Goal: Register for event/course

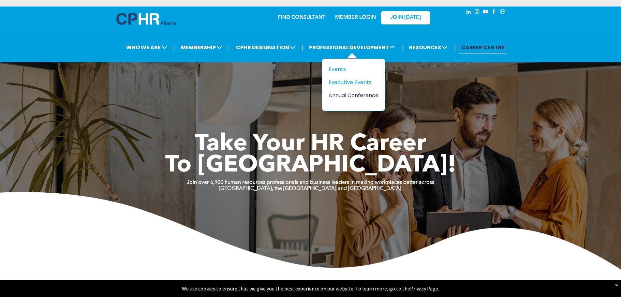
click at [347, 94] on div "Annual Conference" at bounding box center [351, 95] width 45 height 8
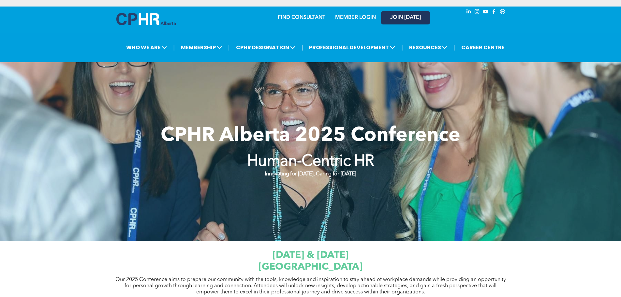
click at [405, 16] on span "JOIN [DATE]" at bounding box center [406, 18] width 31 height 6
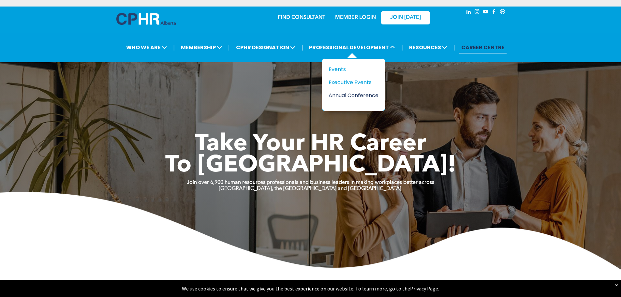
click at [341, 93] on div "Annual Conference" at bounding box center [351, 95] width 45 height 8
click at [347, 94] on div "Annual Conference" at bounding box center [351, 95] width 45 height 8
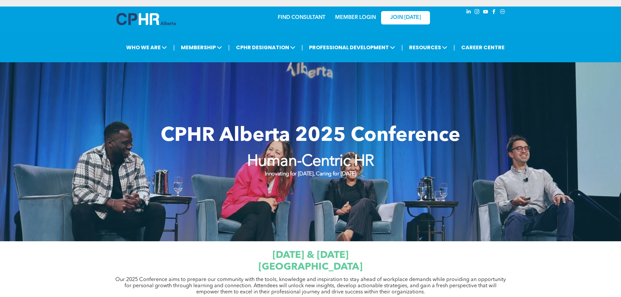
click at [361, 18] on link "MEMBER LOGIN" at bounding box center [355, 17] width 41 height 5
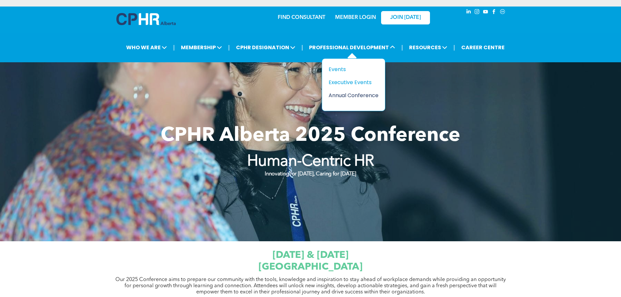
click at [345, 96] on div "Annual Conference" at bounding box center [351, 95] width 45 height 8
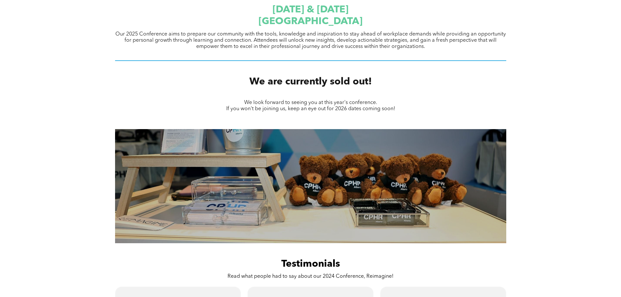
scroll to position [121, 0]
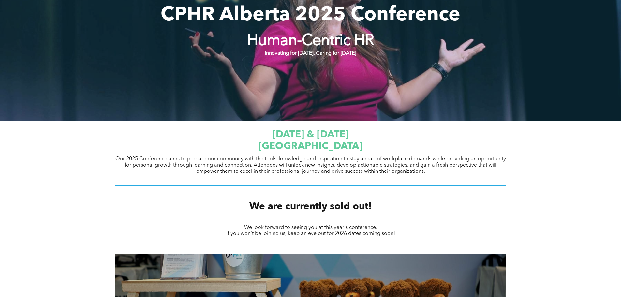
click at [328, 52] on strong "Innovating for [DATE], Caring for [DATE]" at bounding box center [310, 53] width 91 height 5
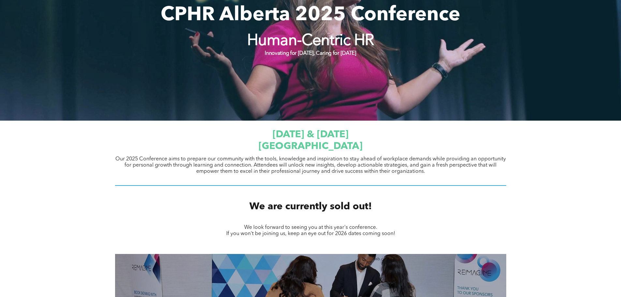
click at [302, 37] on strong "Human-Centric HR" at bounding box center [310, 41] width 127 height 16
click at [323, 140] on span "[DATE] & [DATE]" at bounding box center [311, 135] width 76 height 10
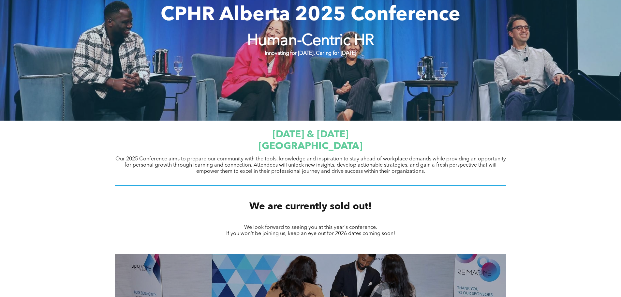
click at [330, 212] on span "We are currently sold out!" at bounding box center [311, 207] width 123 height 10
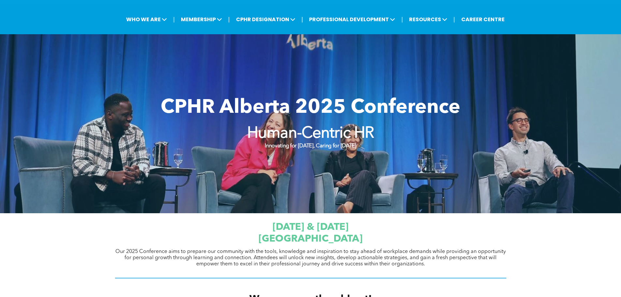
scroll to position [27, 0]
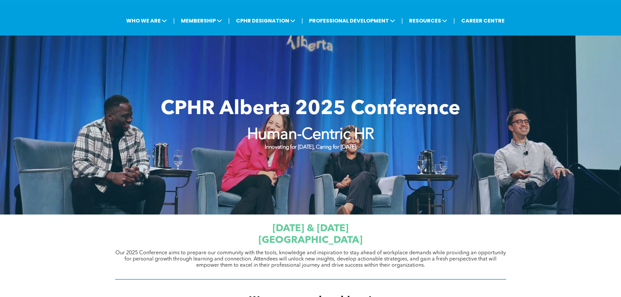
click at [302, 92] on div "CPHR Alberta 2025 Conference Human-Centric HR Innovating for Tomorrow, Caring f…" at bounding box center [310, 125] width 391 height 68
click at [300, 115] on span "CPHR Alberta 2025 Conference" at bounding box center [311, 110] width 300 height 20
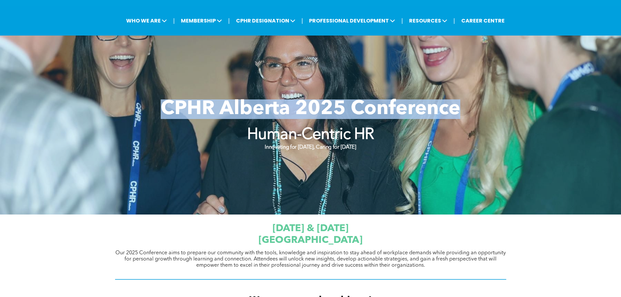
click at [300, 115] on span "CPHR Alberta 2025 Conference" at bounding box center [311, 110] width 300 height 20
click at [343, 116] on span "CPHR Alberta 2025 Conference" at bounding box center [311, 110] width 300 height 20
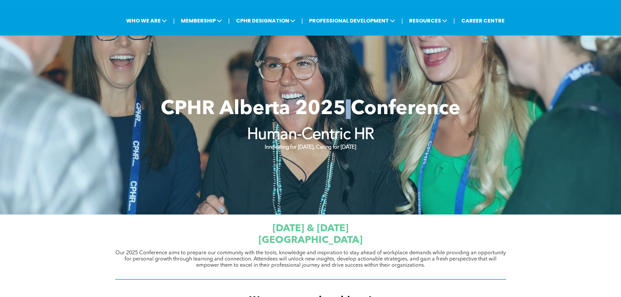
click at [343, 116] on span "CPHR Alberta 2025 Conference" at bounding box center [311, 110] width 300 height 20
click at [333, 228] on span "[DATE] & [DATE]" at bounding box center [311, 229] width 76 height 10
click at [326, 138] on strong "Human-Centric HR" at bounding box center [310, 135] width 127 height 16
click at [303, 108] on span "CPHR Alberta 2025 Conference" at bounding box center [311, 110] width 300 height 20
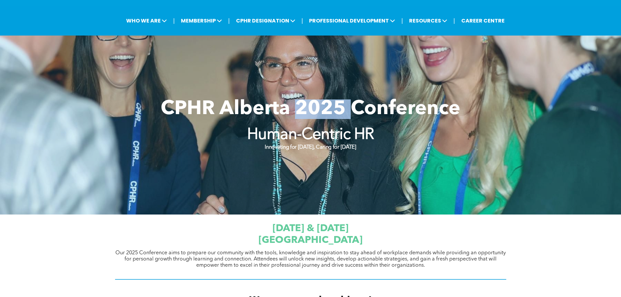
click at [303, 108] on span "CPHR Alberta 2025 Conference" at bounding box center [311, 110] width 300 height 20
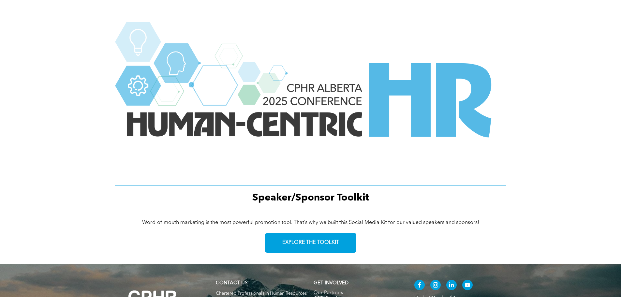
scroll to position [787, 0]
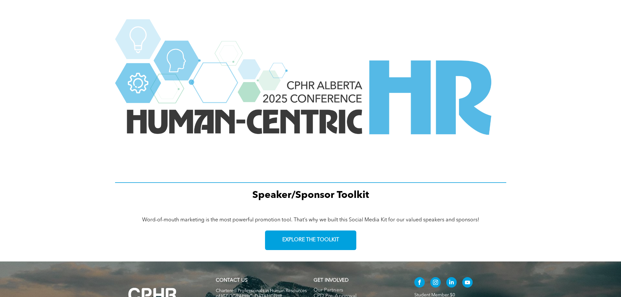
click at [324, 133] on img at bounding box center [310, 99] width 391 height 160
click at [316, 241] on span "EXPLORE THE TOOLKIT" at bounding box center [311, 240] width 57 height 6
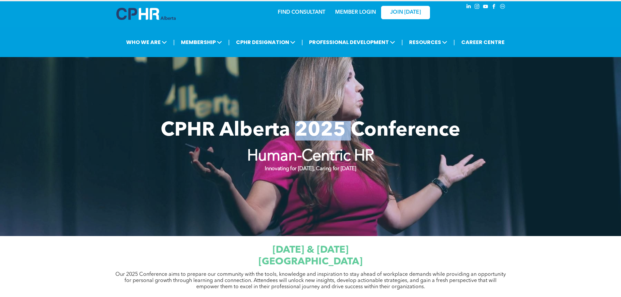
scroll to position [0, 0]
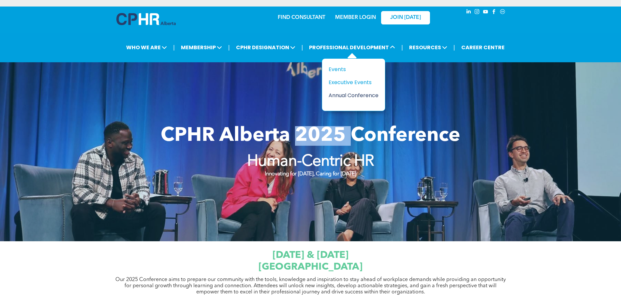
click at [341, 94] on div "Annual Conference" at bounding box center [351, 95] width 45 height 8
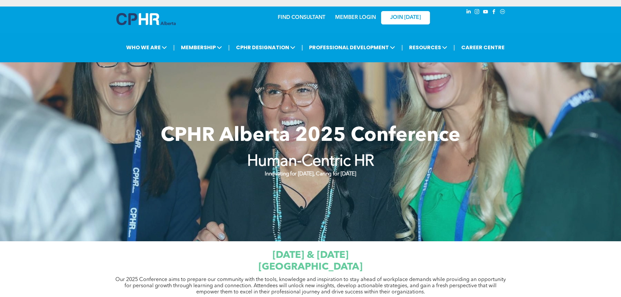
click at [254, 130] on span "CPHR Alberta 2025 Conference" at bounding box center [311, 136] width 300 height 20
click at [324, 180] on div "CPHR Alberta 2025 Conference Human-Centric HR Innovating for Tomorrow, Caring f…" at bounding box center [310, 152] width 391 height 68
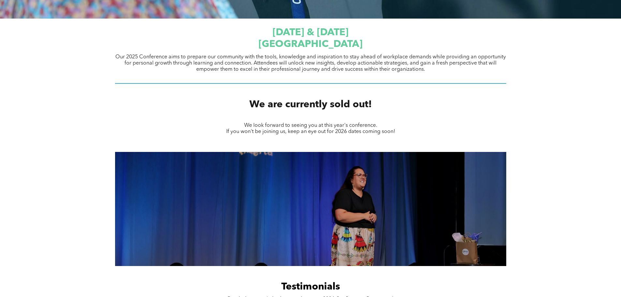
scroll to position [346, 0]
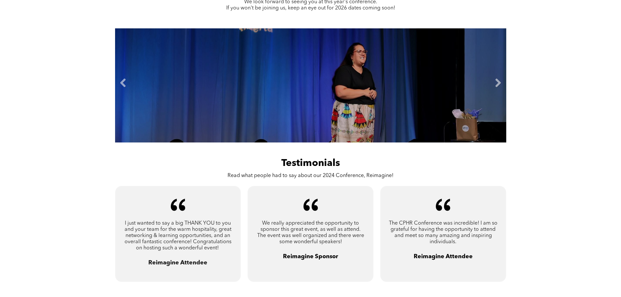
click at [352, 99] on li "Slide title Write your caption here Button" at bounding box center [310, 85] width 391 height 114
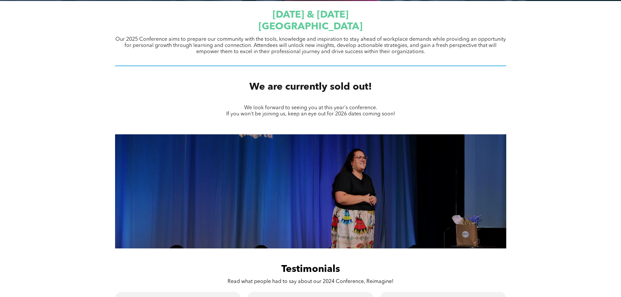
scroll to position [0, 0]
